Goal: Task Accomplishment & Management: Complete application form

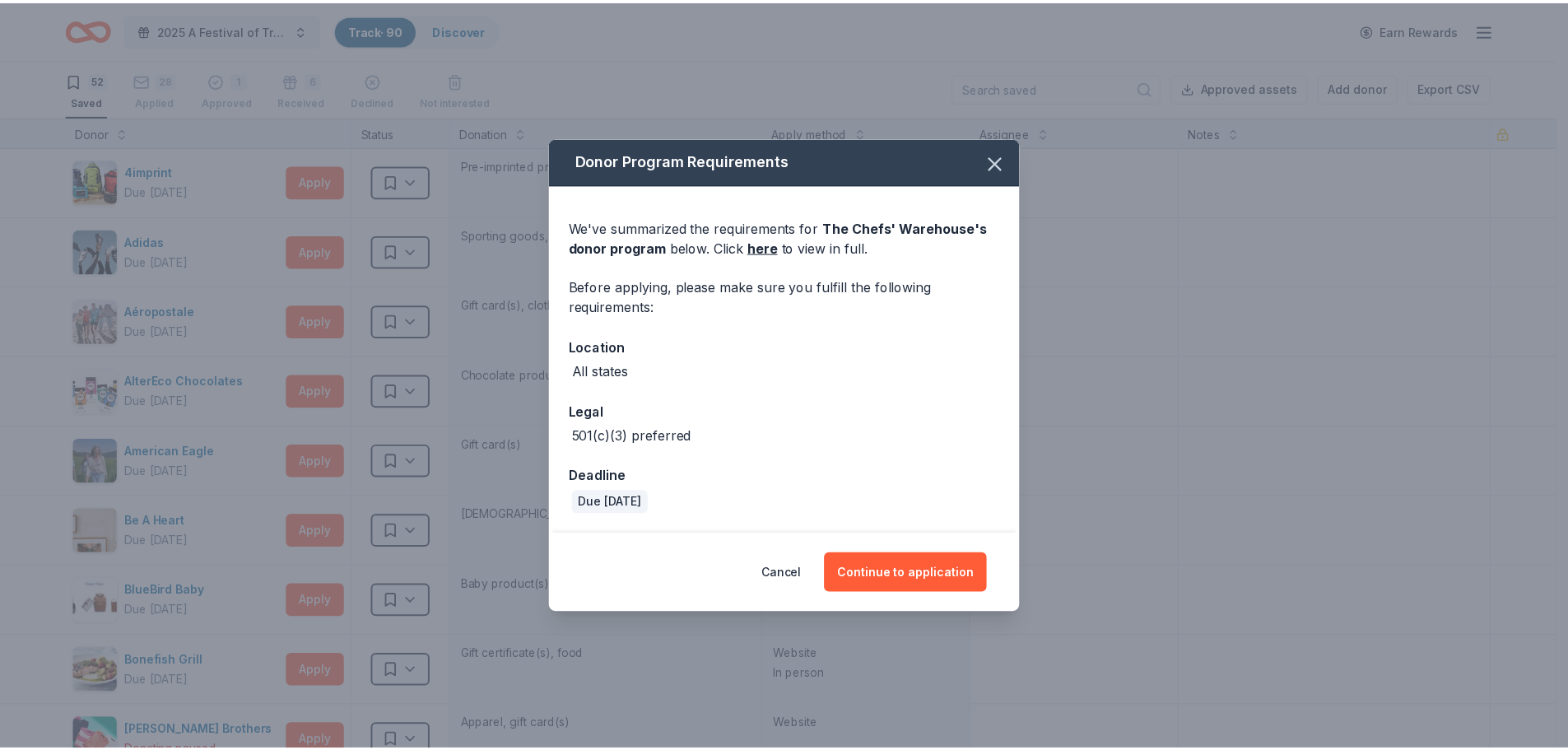
scroll to position [3128, 0]
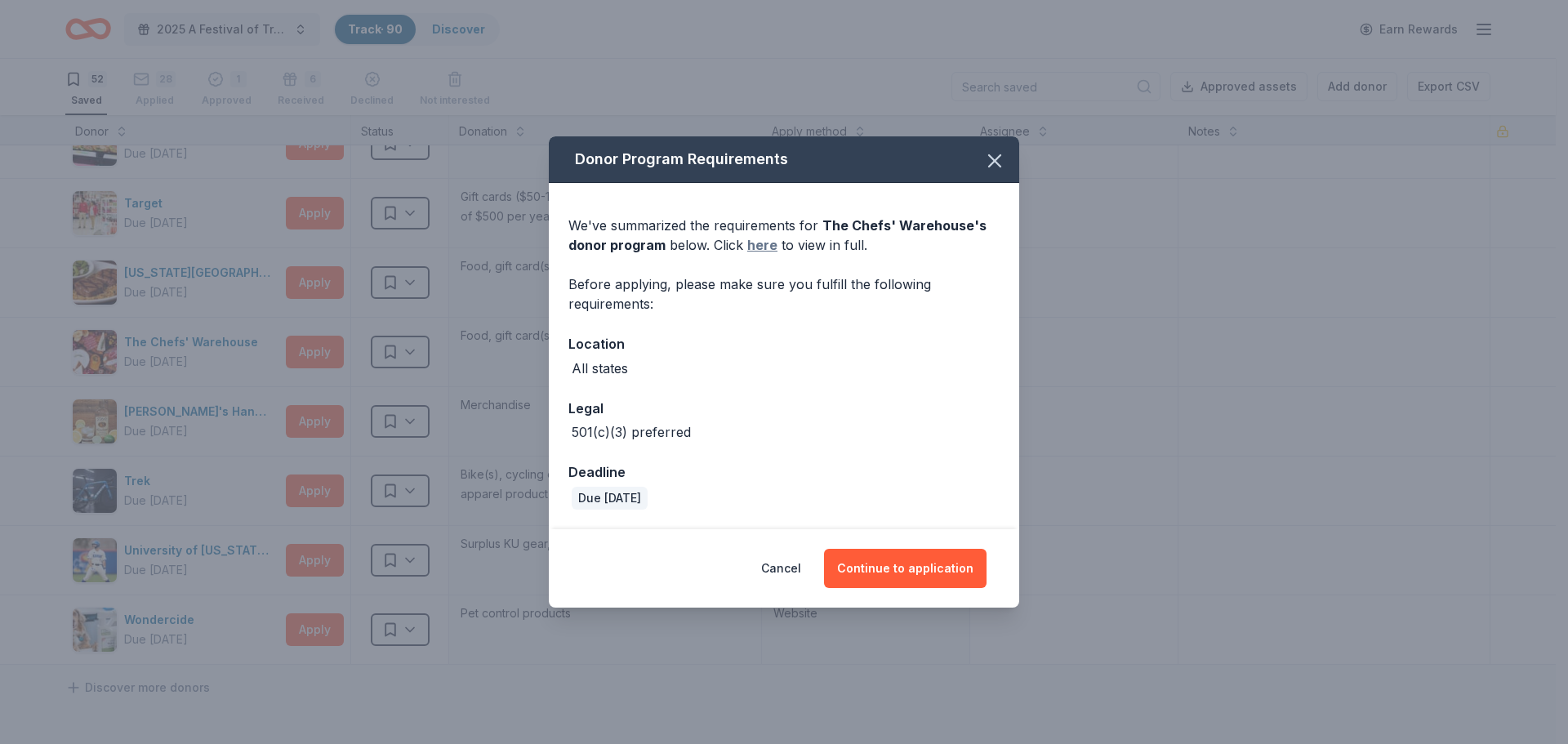
click at [761, 241] on link "here" at bounding box center [763, 245] width 30 height 20
click at [994, 161] on icon "button" at bounding box center [995, 161] width 12 height 12
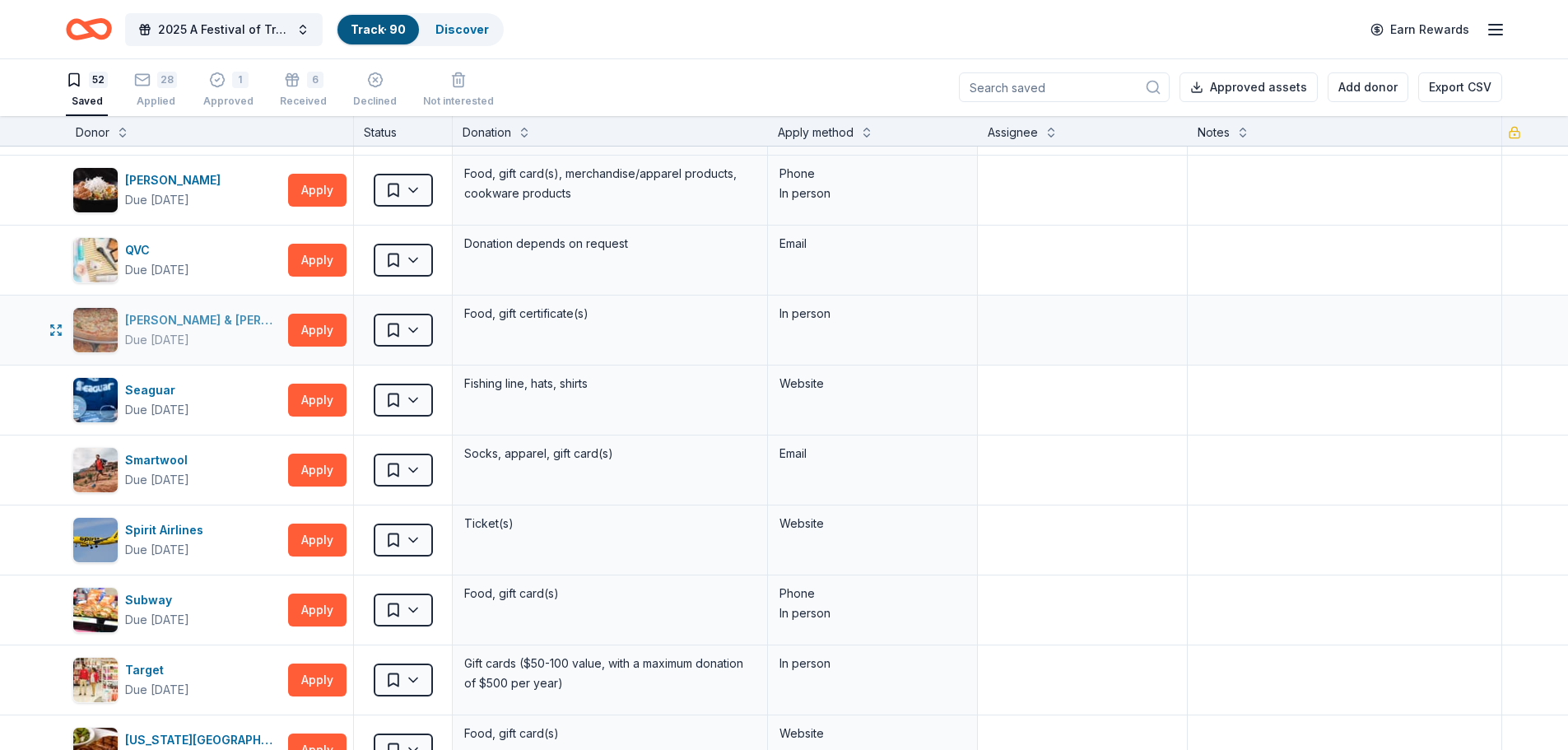
scroll to position [2634, 0]
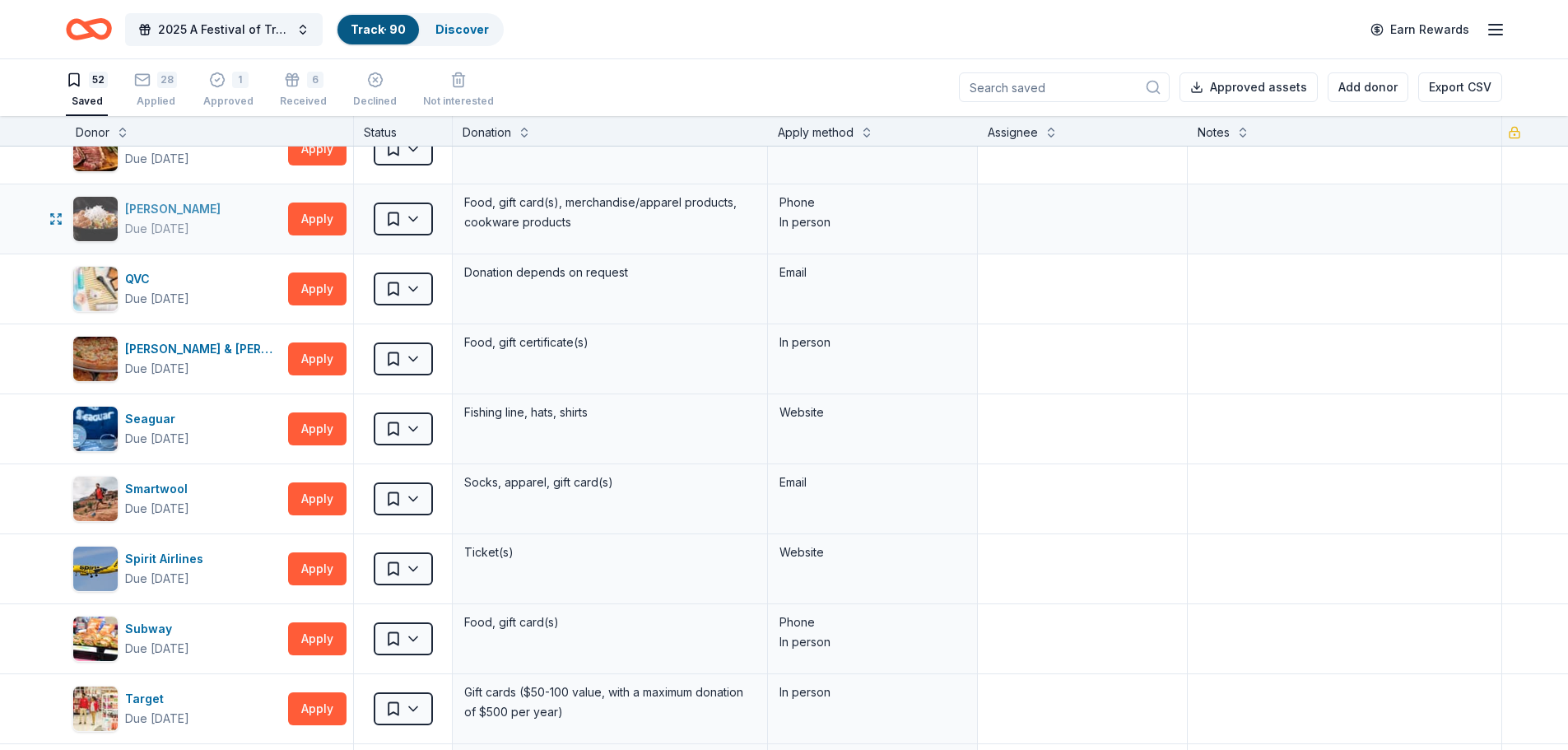
click at [160, 206] on div "[PERSON_NAME]" at bounding box center [176, 209] width 102 height 20
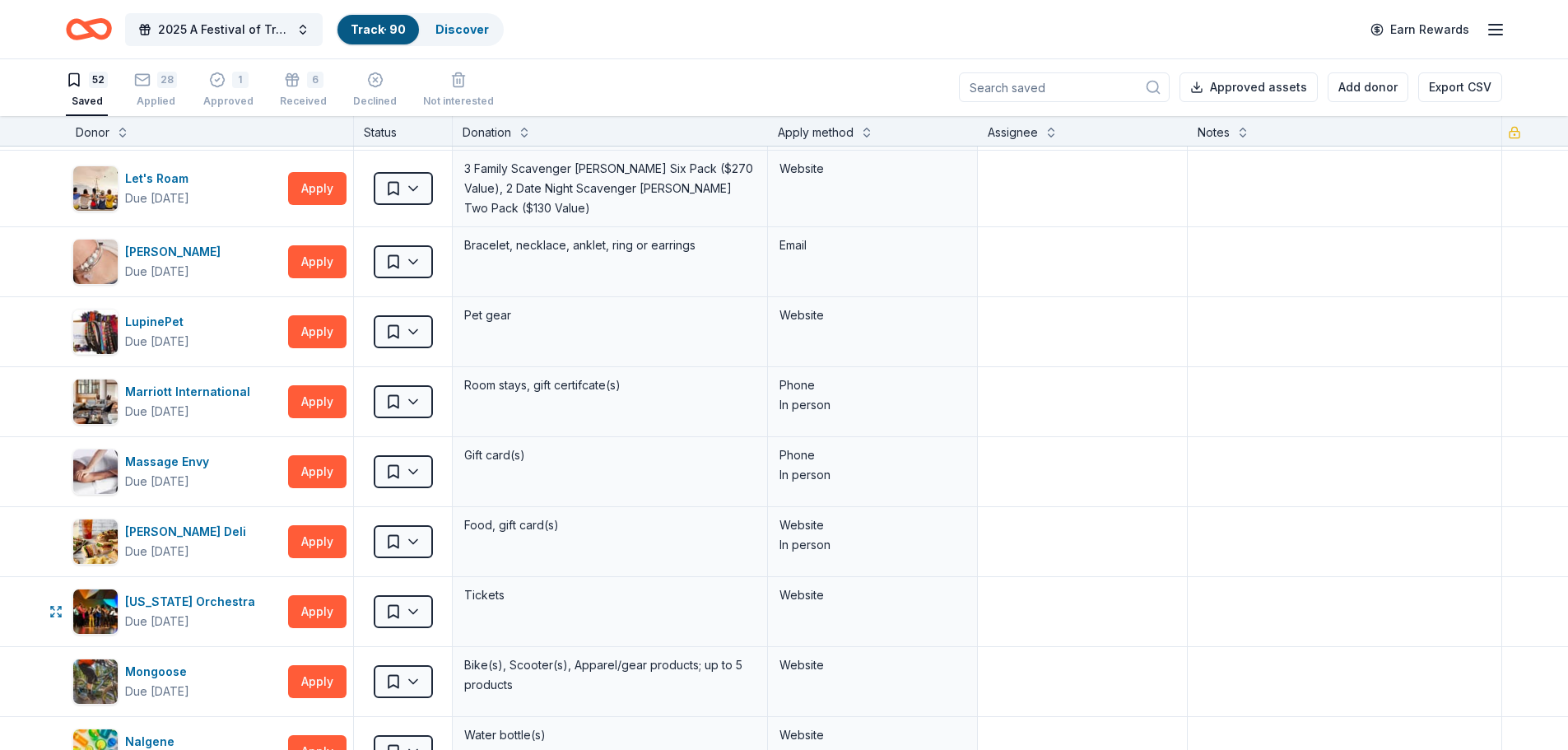
scroll to position [1647, 0]
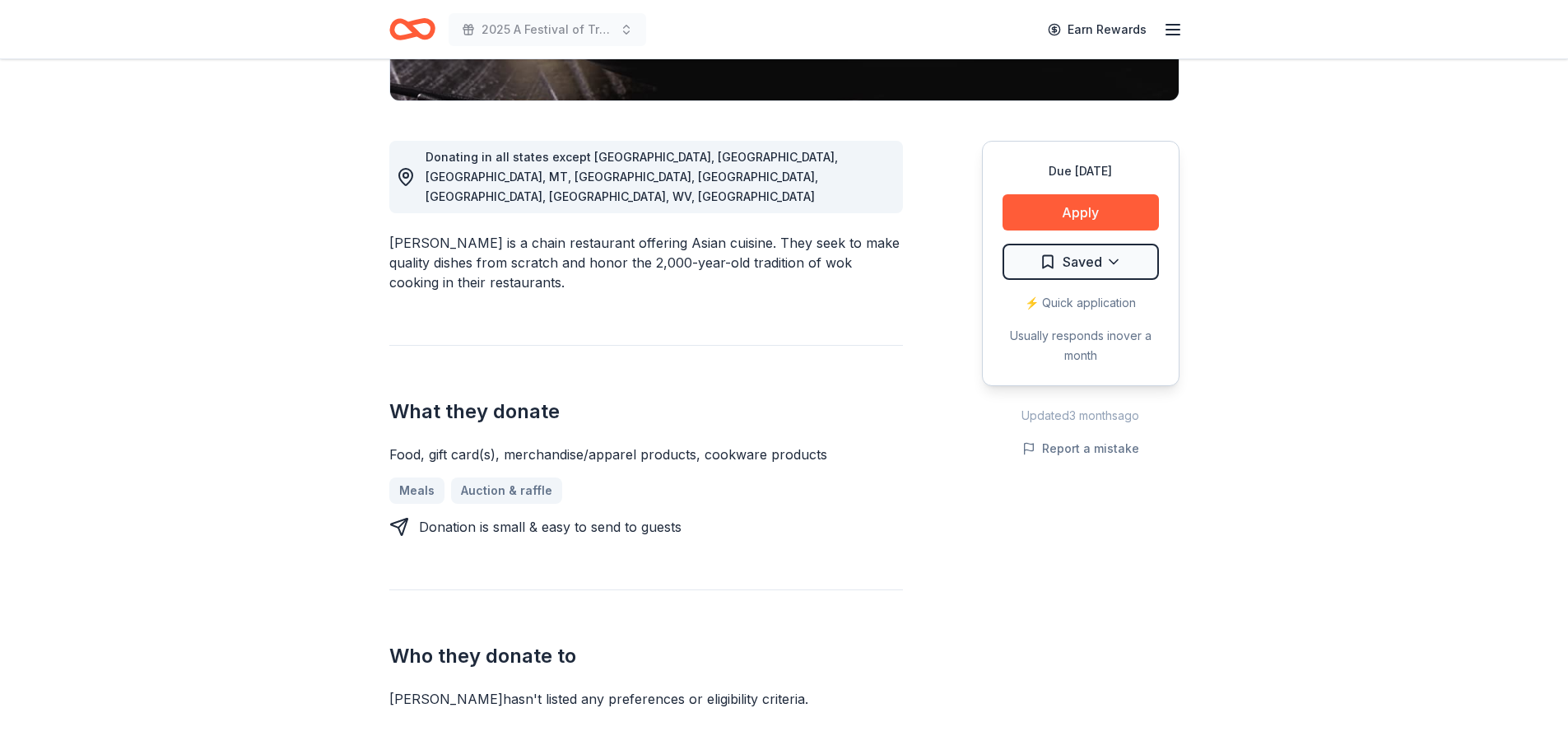
scroll to position [412, 0]
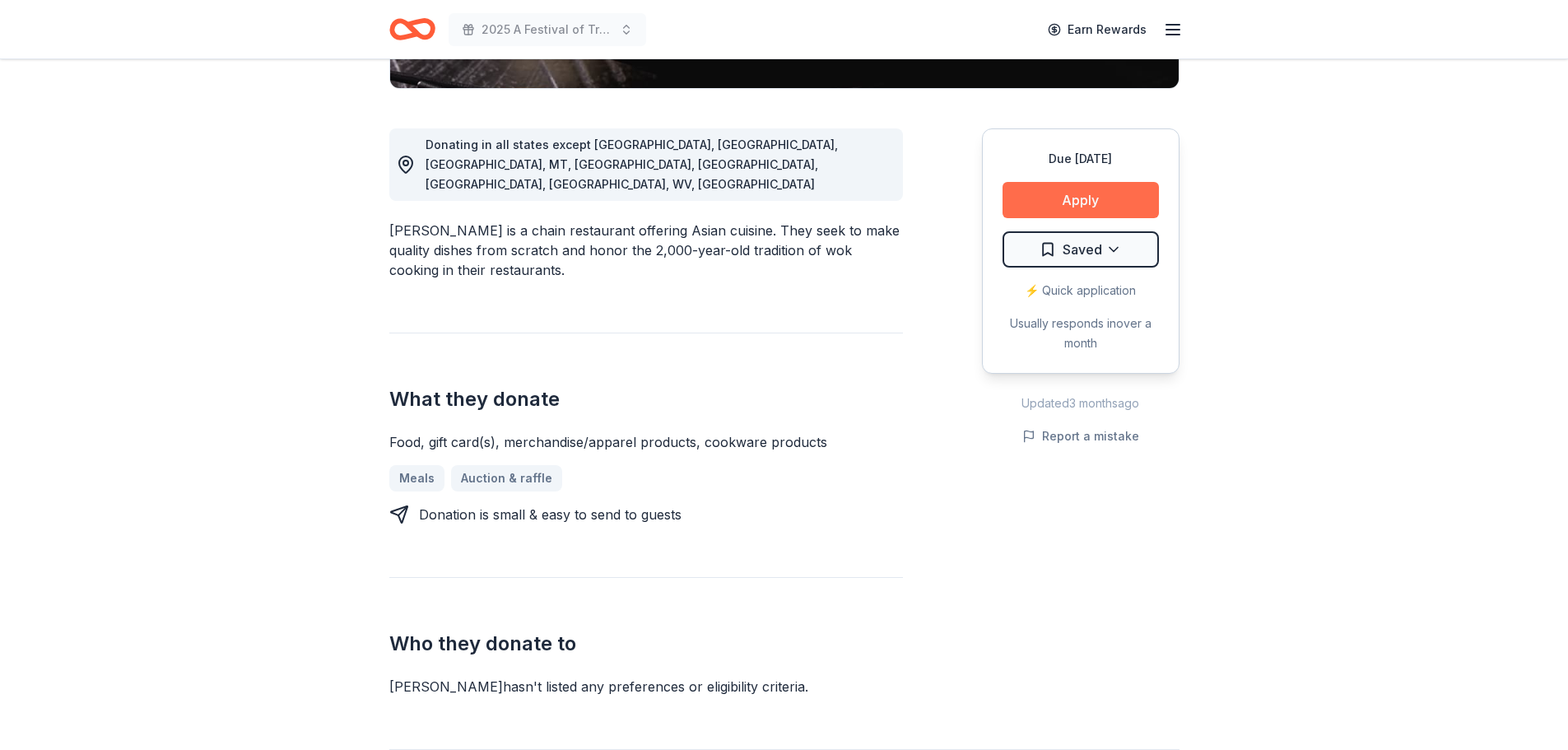
click at [1071, 211] on button "Apply" at bounding box center [1080, 200] width 157 height 36
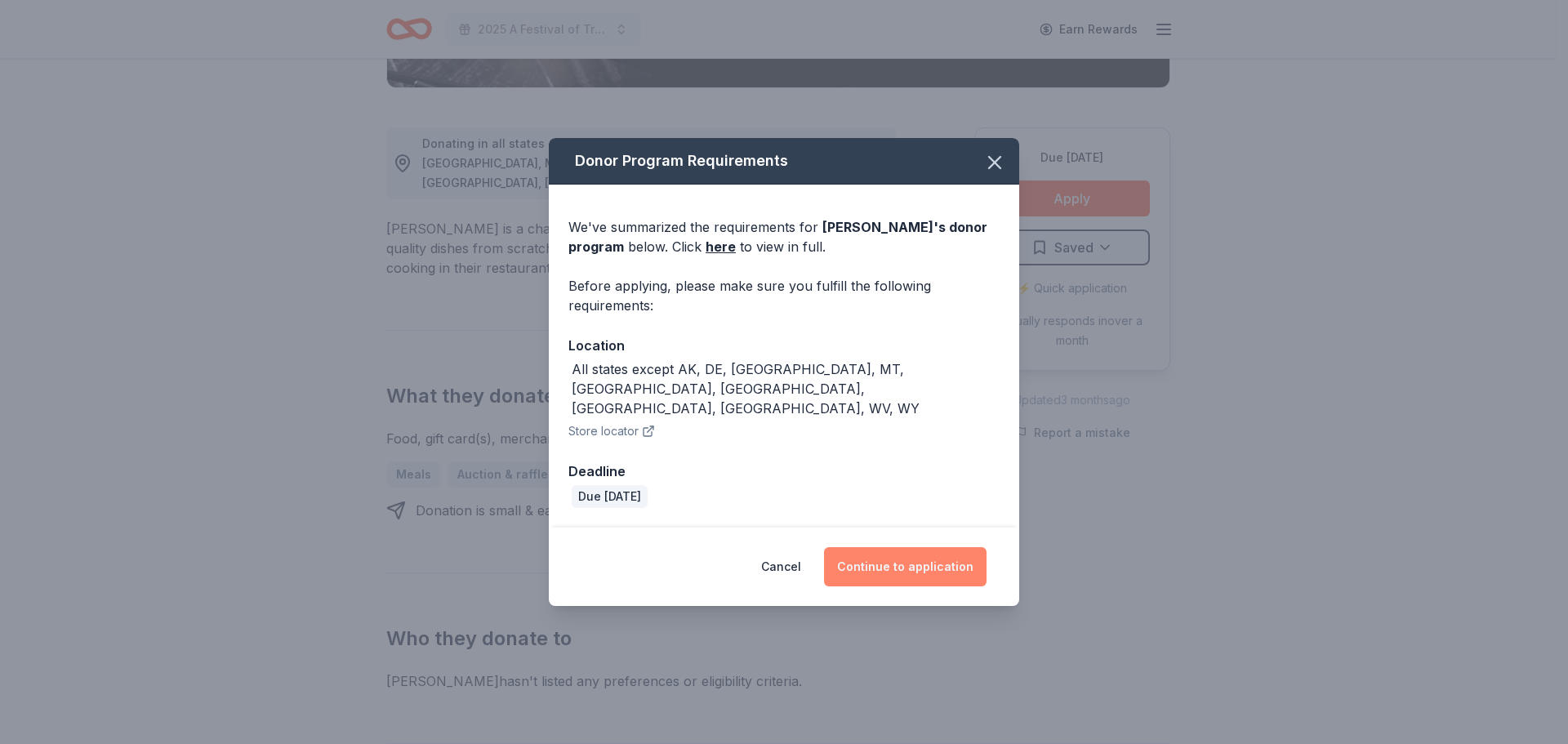
click at [894, 552] on button "Continue to application" at bounding box center [905, 567] width 163 height 39
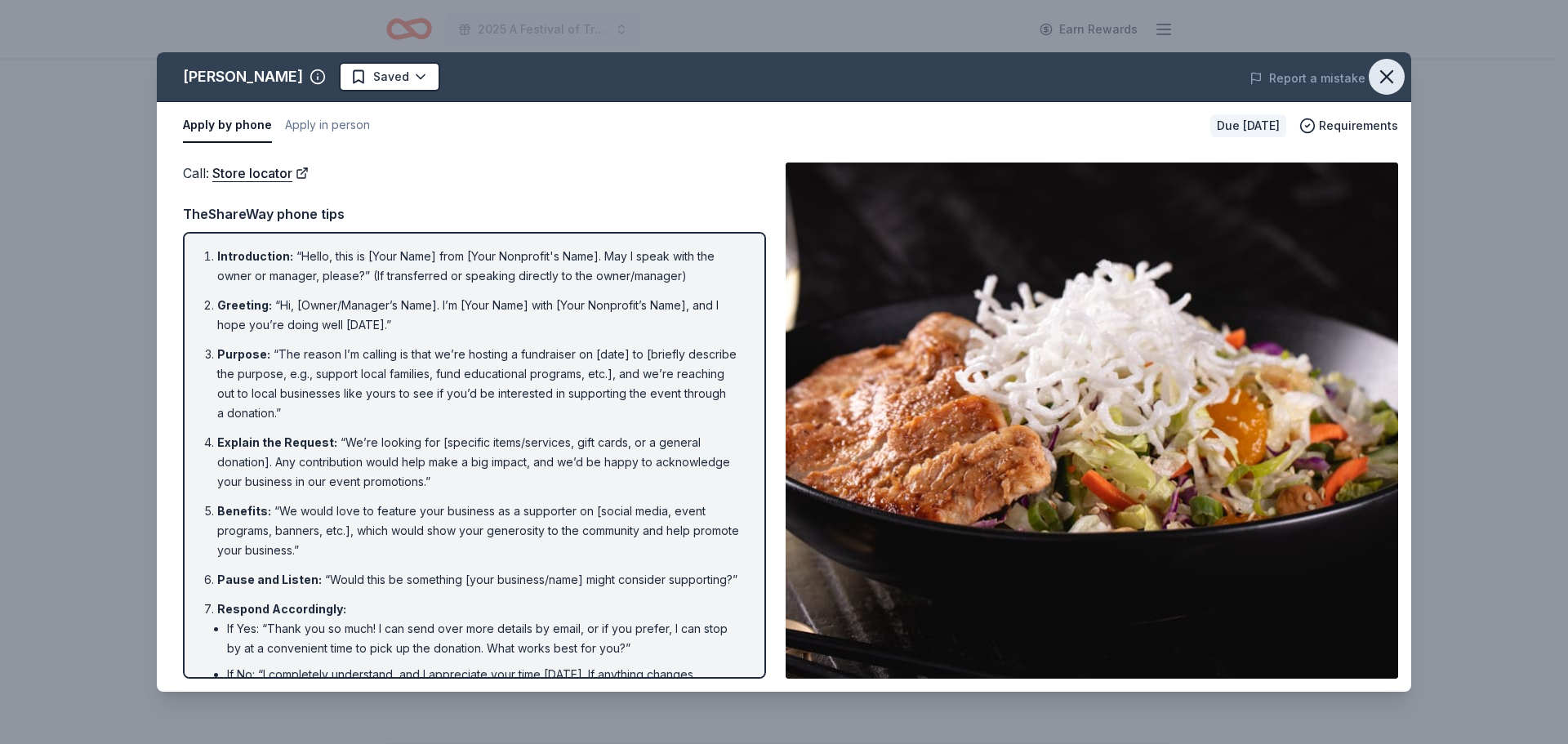
click at [1379, 75] on icon "button" at bounding box center [1387, 77] width 23 height 23
